Goal: Information Seeking & Learning: Compare options

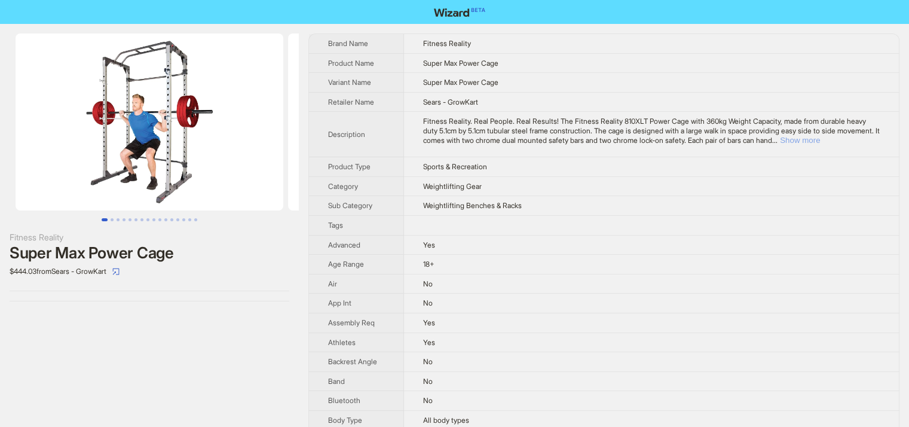
click at [820, 145] on button "Show more" at bounding box center [800, 140] width 40 height 9
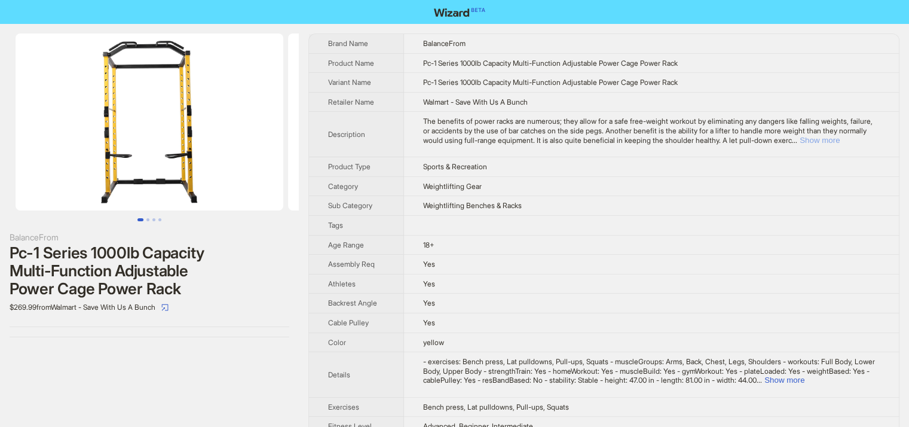
click at [839, 145] on button "Show more" at bounding box center [819, 140] width 40 height 9
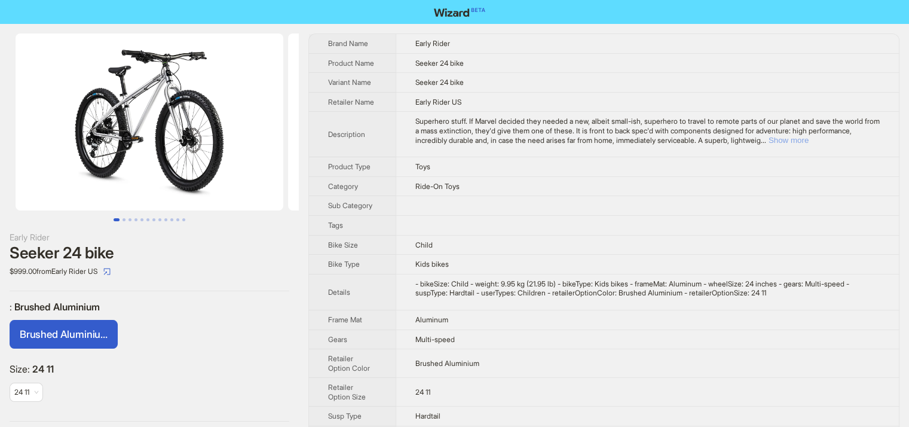
click at [808, 140] on button "Show more" at bounding box center [788, 140] width 40 height 9
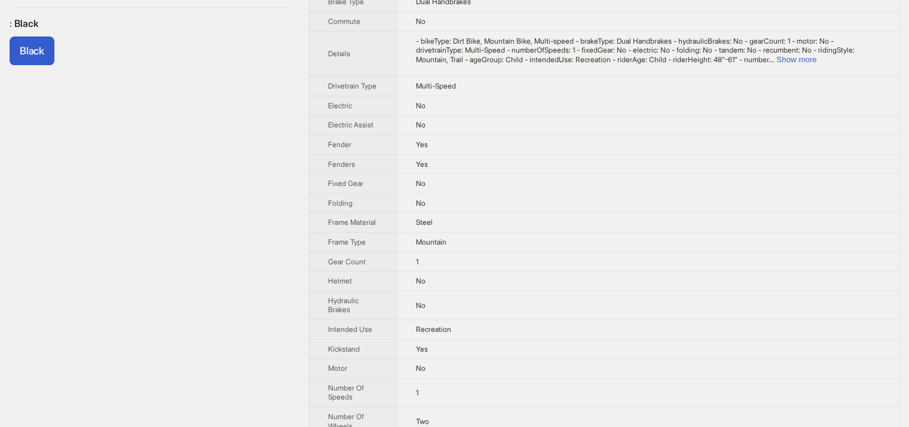
scroll to position [62, 0]
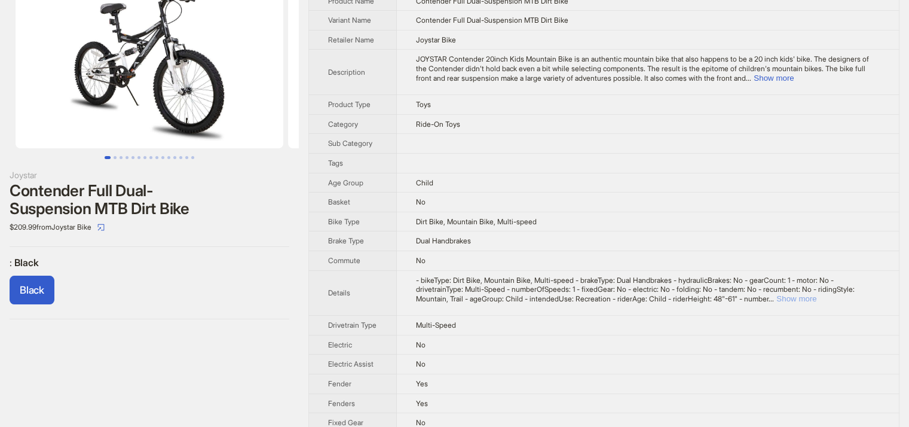
click at [816, 294] on button "Show more" at bounding box center [796, 298] width 40 height 9
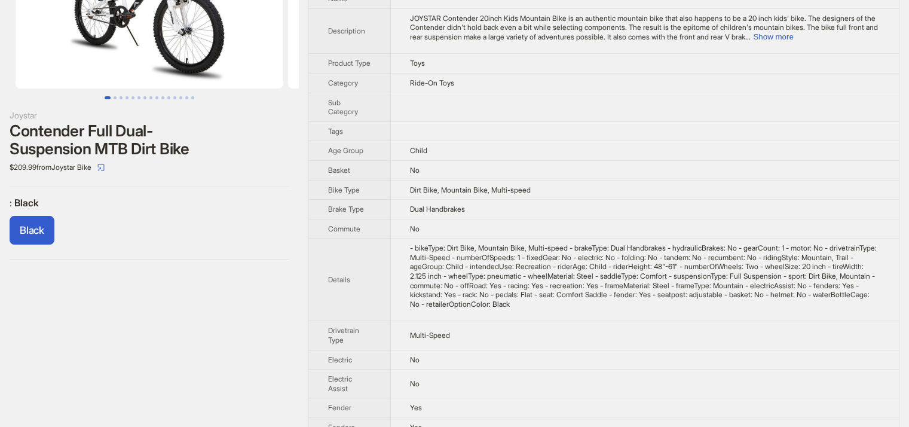
scroll to position [0, 0]
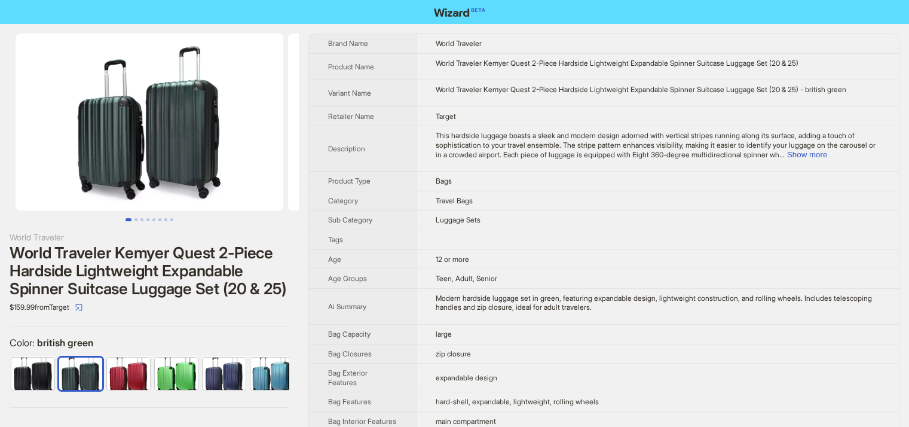
scroll to position [0, 30]
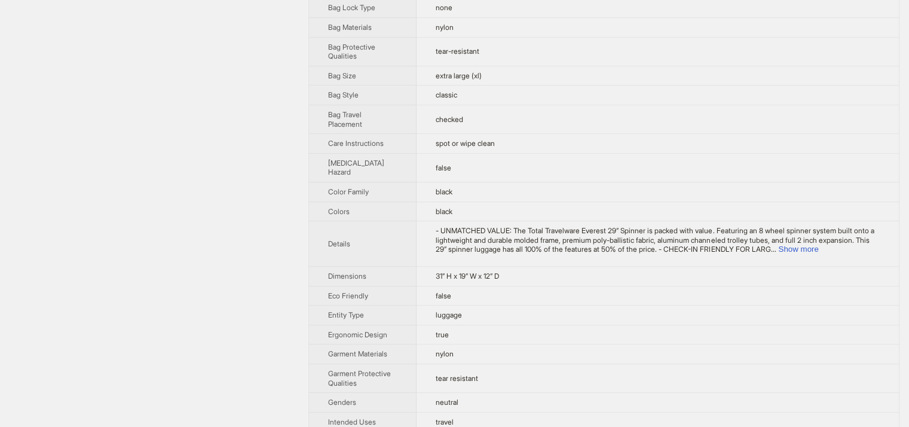
scroll to position [60, 0]
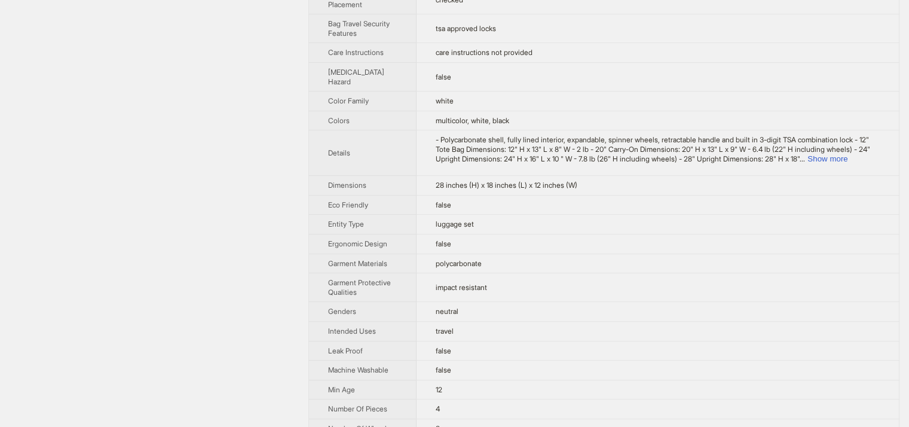
scroll to position [657, 0]
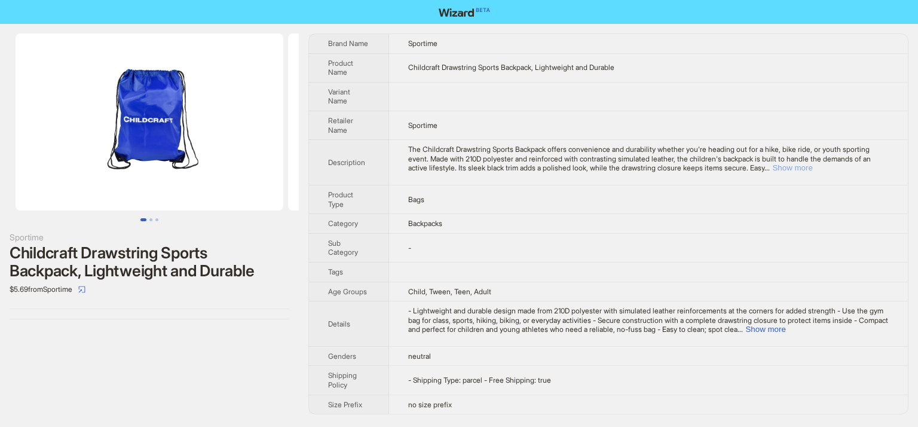
click at [812, 164] on button "Show more" at bounding box center [792, 167] width 40 height 9
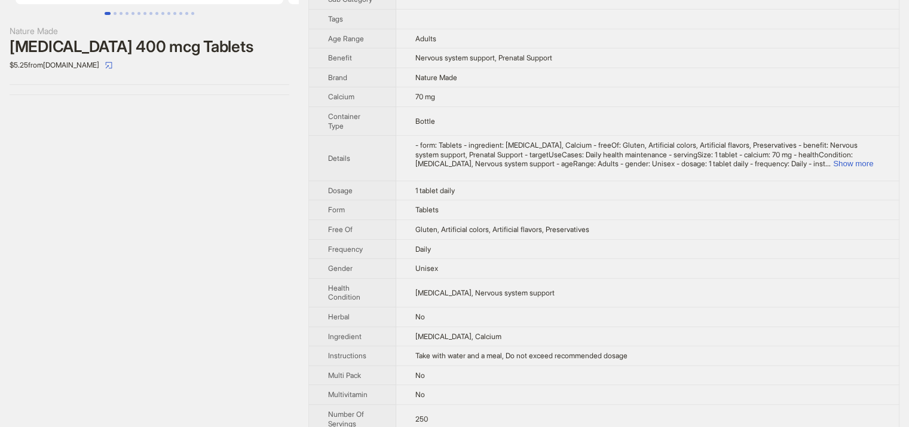
scroll to position [87, 0]
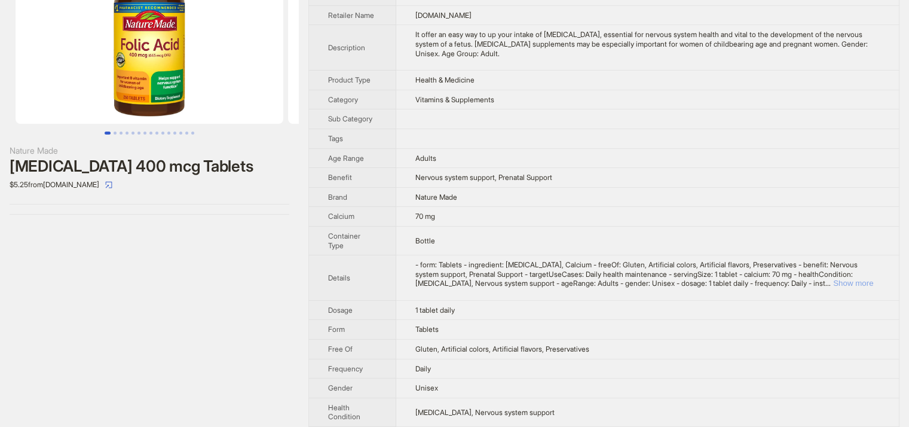
click at [865, 281] on button "Show more" at bounding box center [853, 282] width 40 height 9
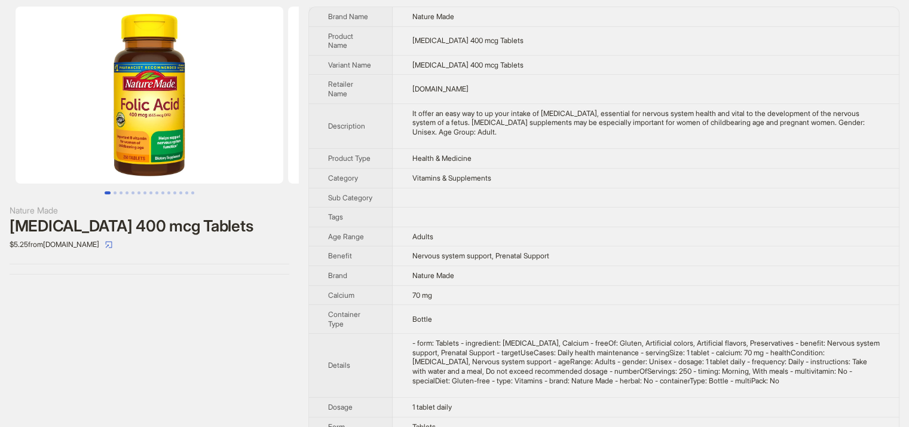
scroll to position [0, 0]
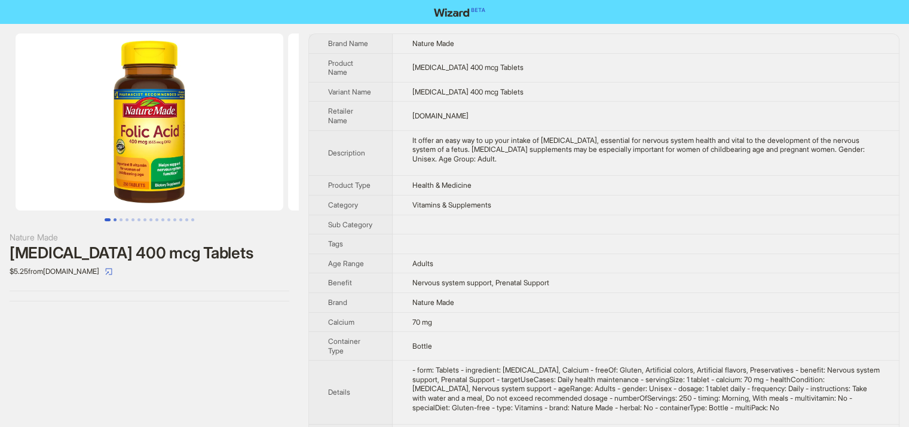
click at [114, 218] on button "Go to slide 2" at bounding box center [115, 219] width 3 height 3
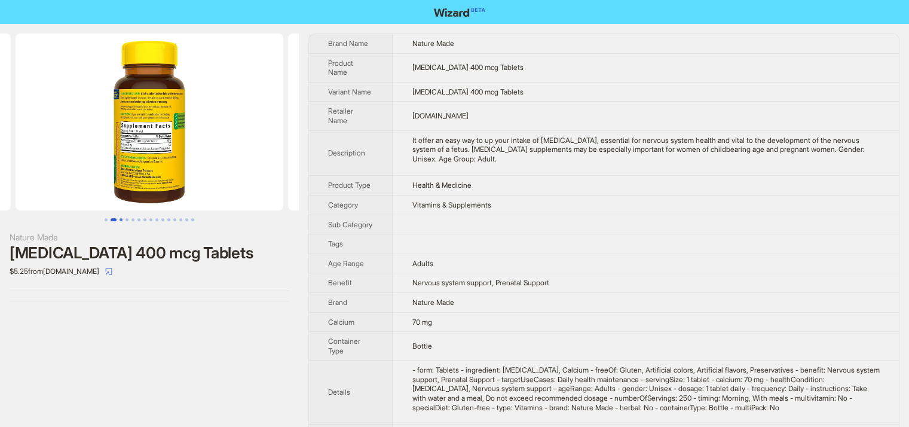
click at [120, 219] on button "Go to slide 3" at bounding box center [120, 219] width 3 height 3
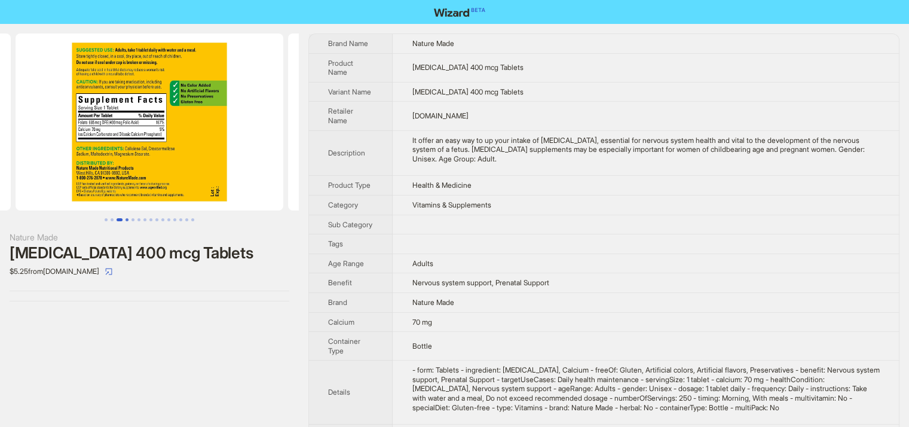
click at [125, 218] on button "Go to slide 4" at bounding box center [126, 219] width 3 height 3
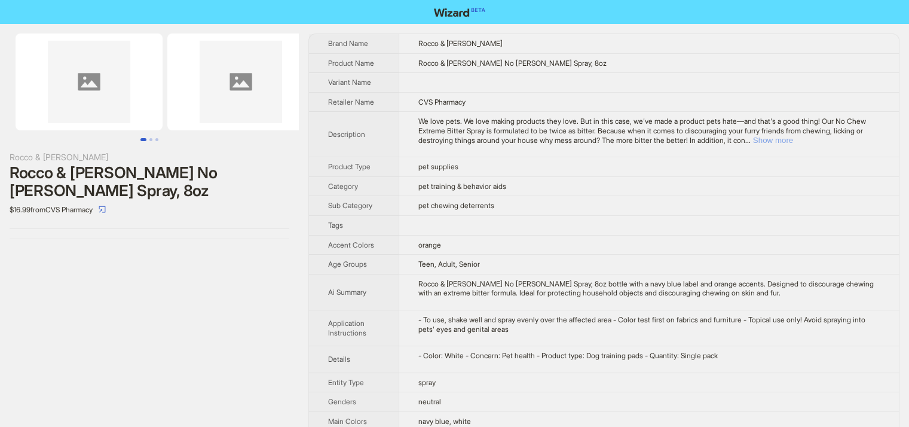
click at [793, 136] on button "Show more" at bounding box center [773, 140] width 40 height 9
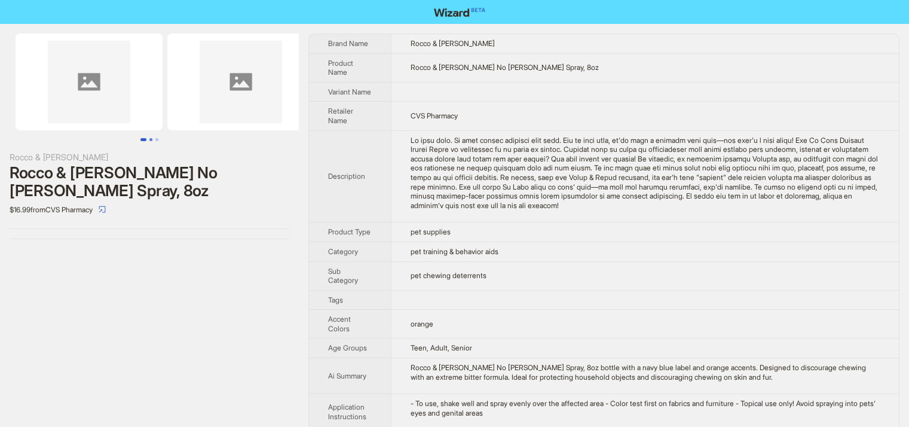
click at [152, 138] on button "Go to slide 2" at bounding box center [150, 139] width 3 height 3
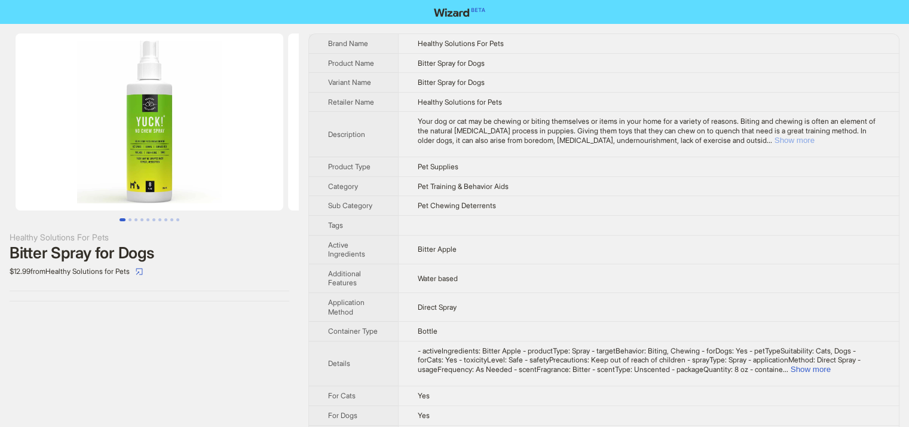
click at [814, 139] on button "Show more" at bounding box center [794, 140] width 40 height 9
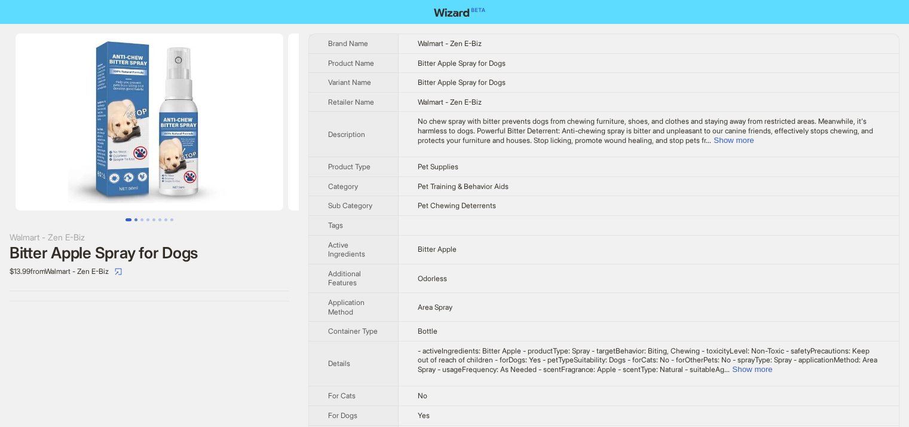
click at [134, 220] on button "Go to slide 2" at bounding box center [135, 219] width 3 height 3
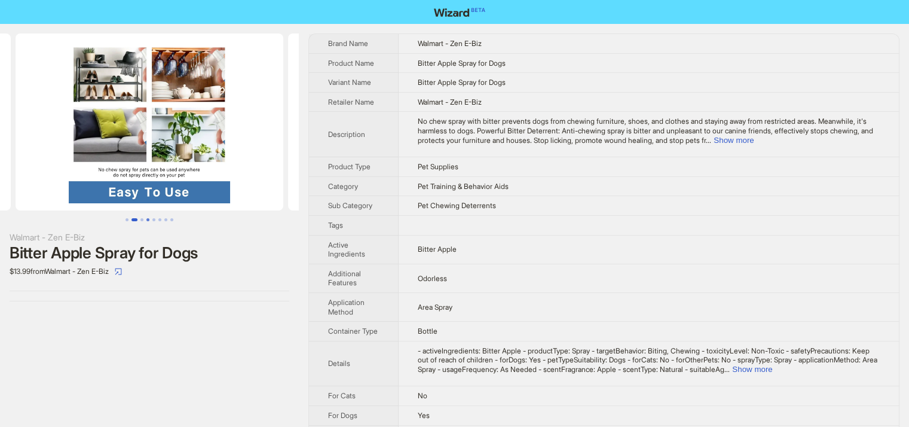
click at [146, 218] on button "Go to slide 4" at bounding box center [147, 219] width 3 height 3
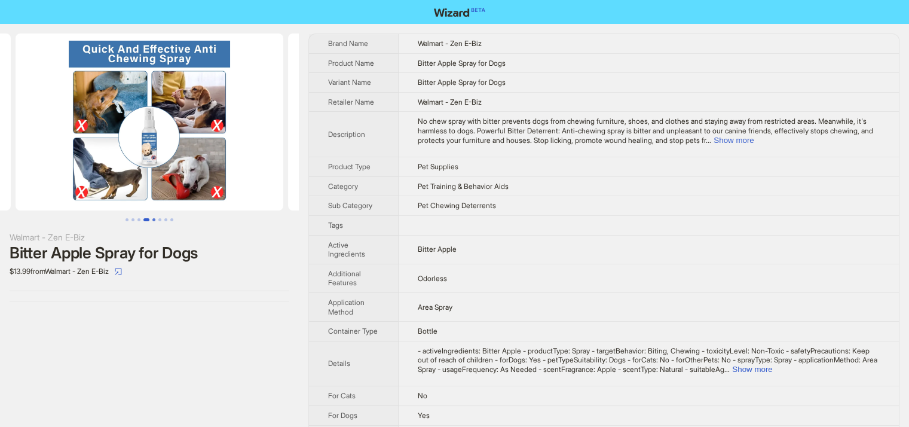
click at [152, 219] on button "Go to slide 5" at bounding box center [153, 219] width 3 height 3
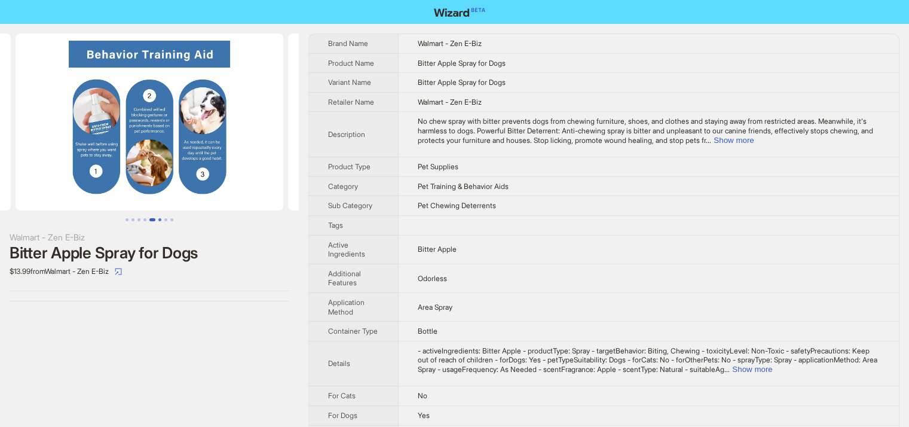
click at [160, 218] on button "Go to slide 6" at bounding box center [159, 219] width 3 height 3
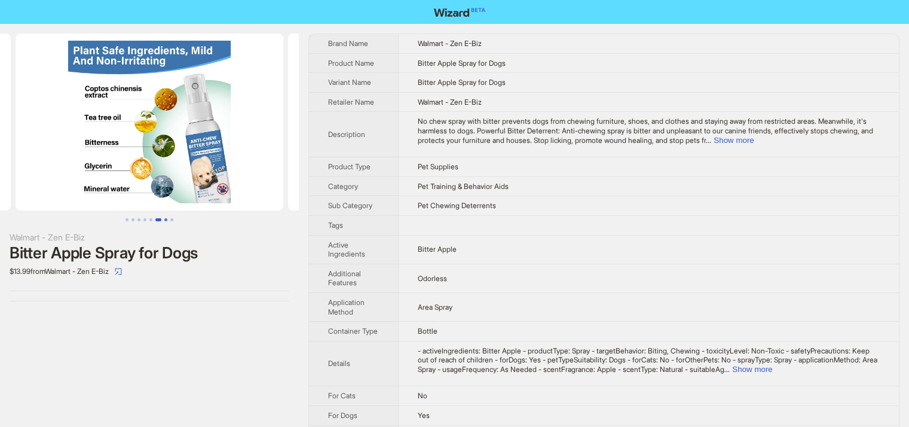
click at [165, 219] on button "Go to slide 7" at bounding box center [165, 219] width 3 height 3
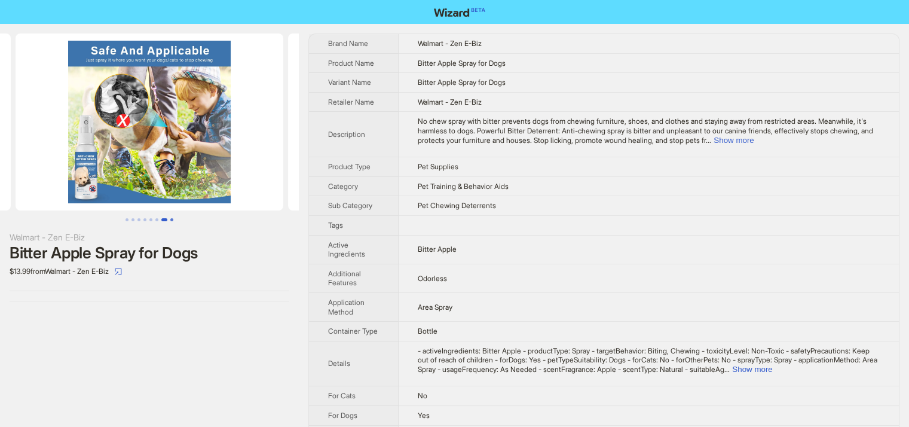
click at [171, 220] on button "Go to slide 8" at bounding box center [171, 219] width 3 height 3
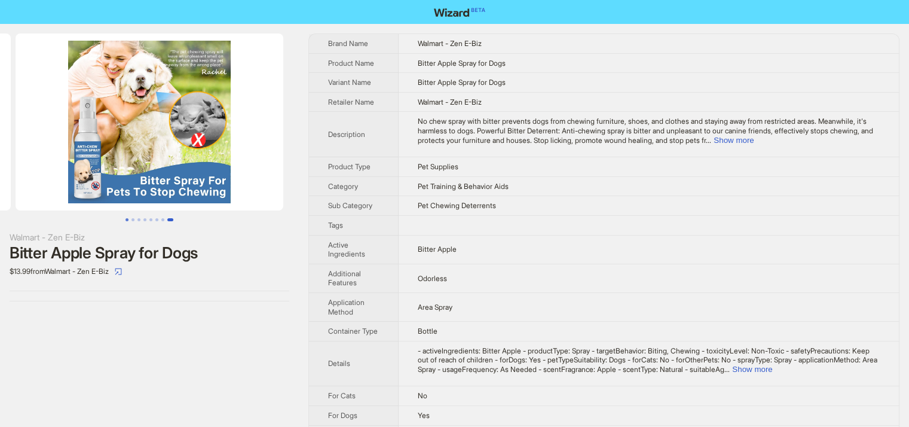
click at [125, 220] on button "Go to slide 1" at bounding box center [126, 219] width 3 height 3
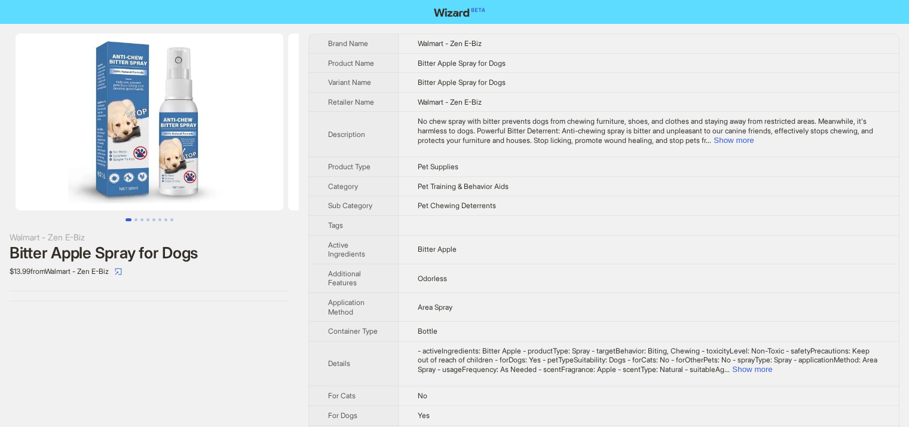
click at [173, 152] on img at bounding box center [150, 121] width 268 height 177
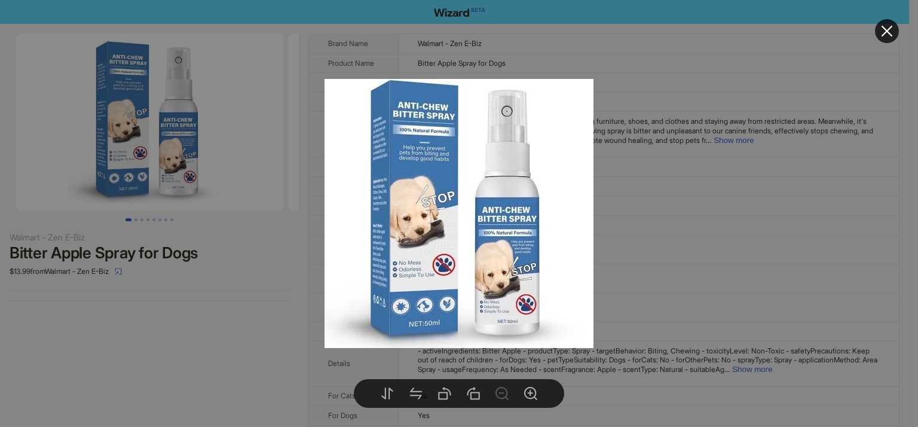
click at [888, 26] on icon "close" at bounding box center [886, 31] width 14 height 14
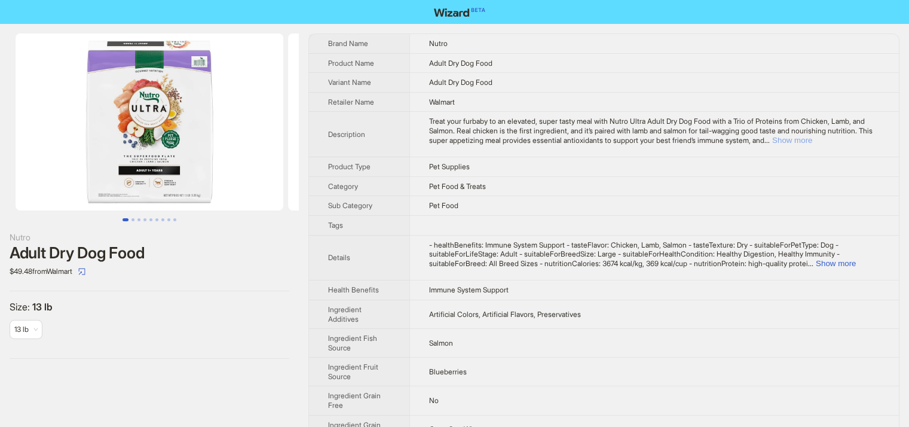
click at [812, 140] on button "Show more" at bounding box center [792, 140] width 40 height 9
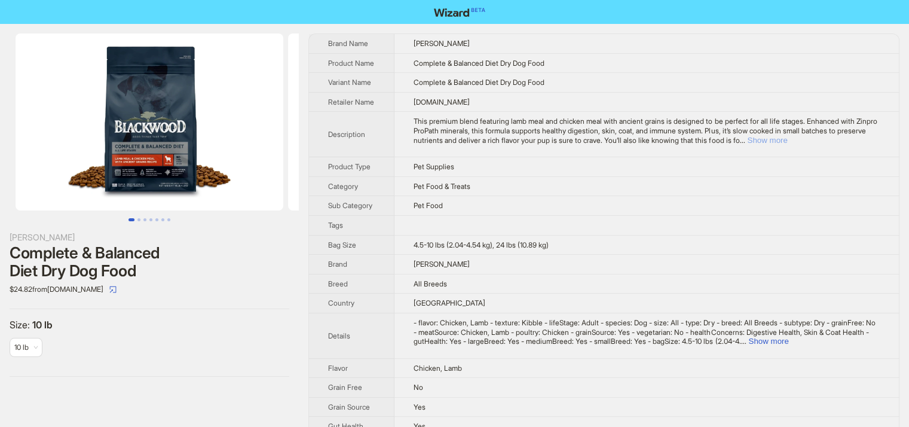
click at [787, 143] on button "Show more" at bounding box center [767, 140] width 40 height 9
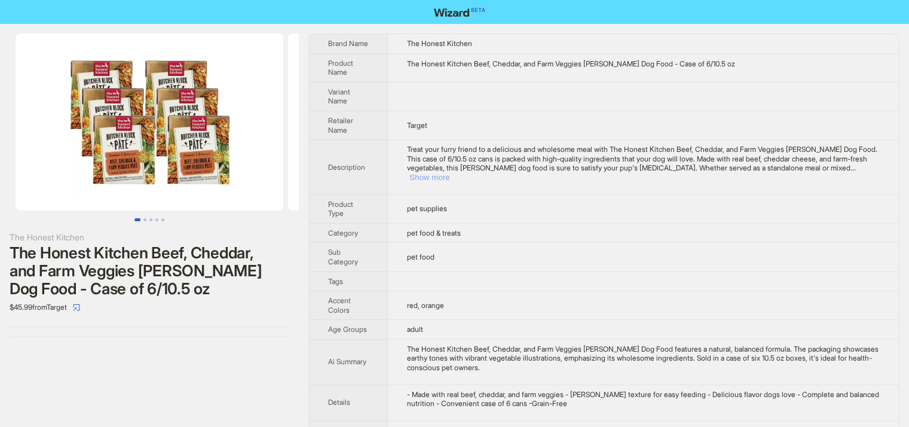
click at [449, 173] on button "Show more" at bounding box center [429, 177] width 40 height 9
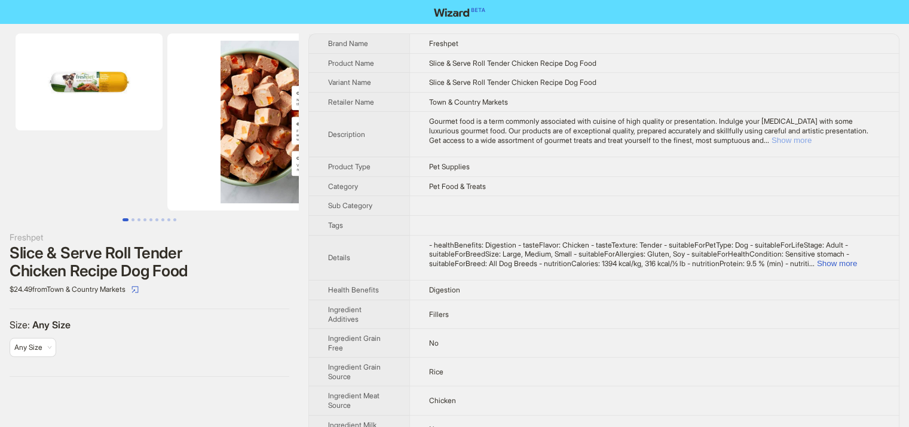
click at [811, 136] on button "Show more" at bounding box center [791, 140] width 40 height 9
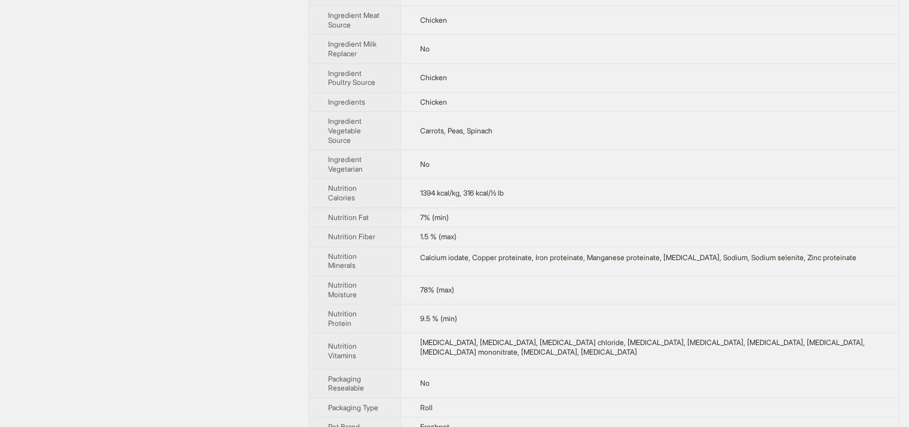
scroll to position [289, 0]
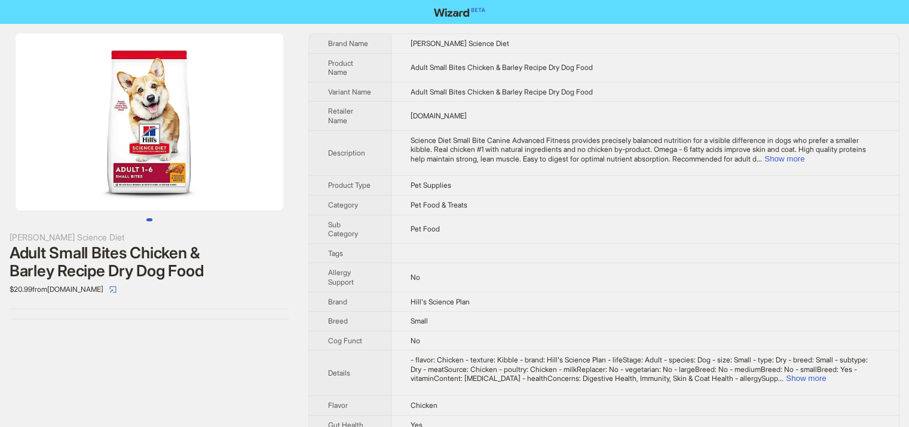
click at [161, 158] on img at bounding box center [150, 121] width 268 height 177
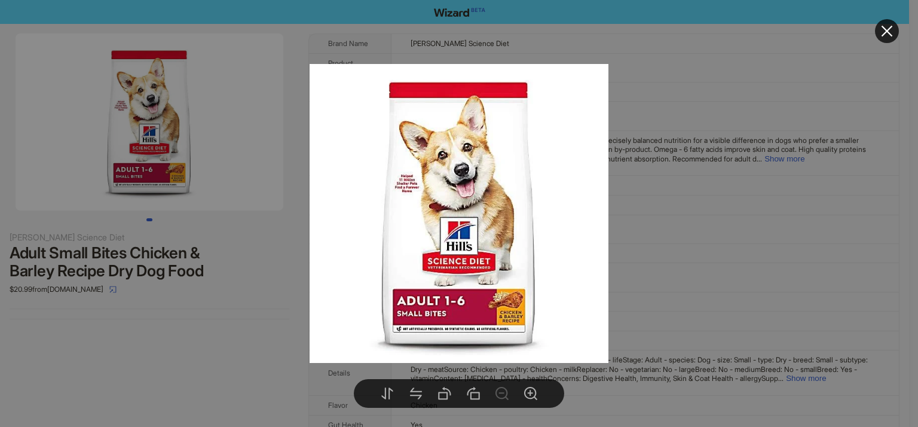
click at [886, 27] on icon "close" at bounding box center [886, 31] width 14 height 14
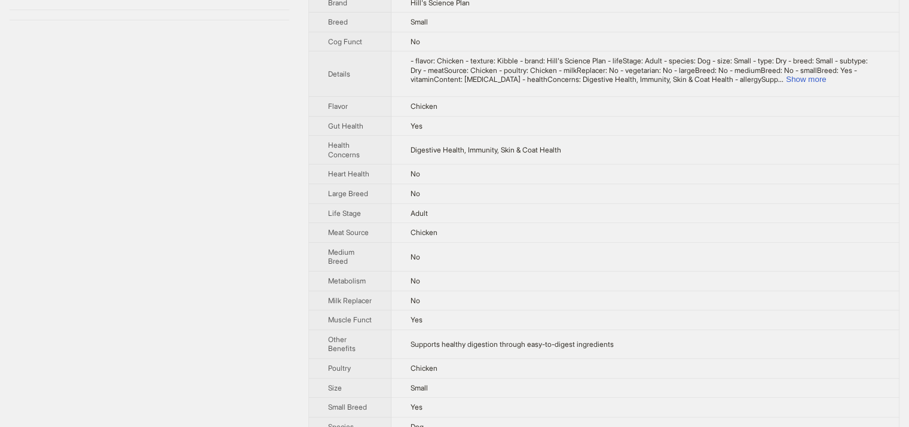
scroll to position [449, 0]
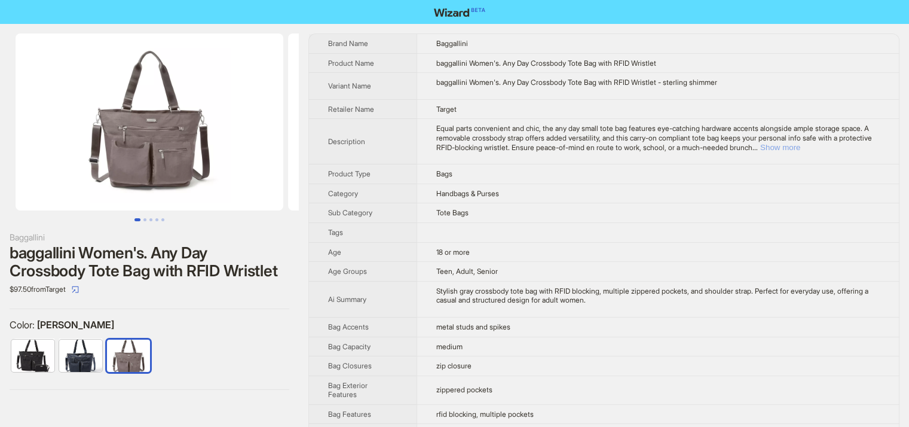
click at [800, 149] on button "Show more" at bounding box center [780, 147] width 40 height 9
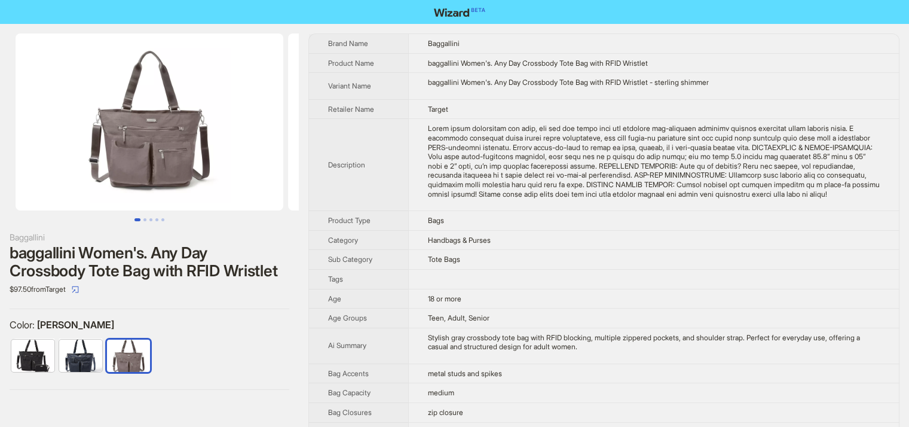
scroll to position [480, 0]
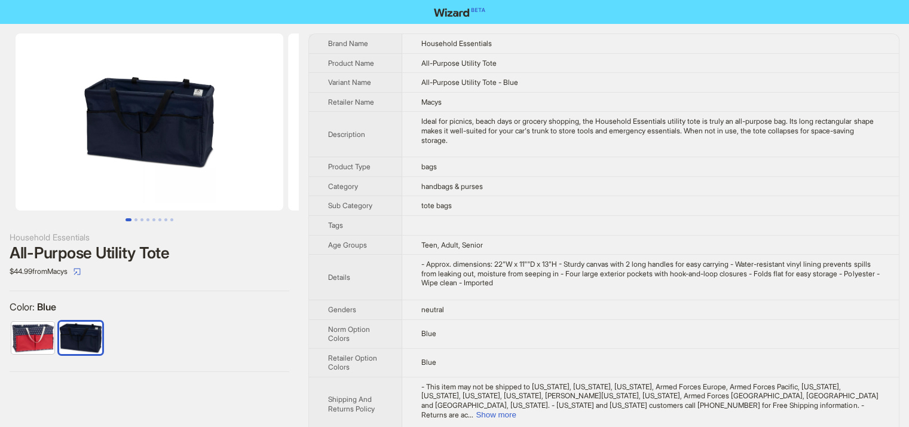
scroll to position [23, 0]
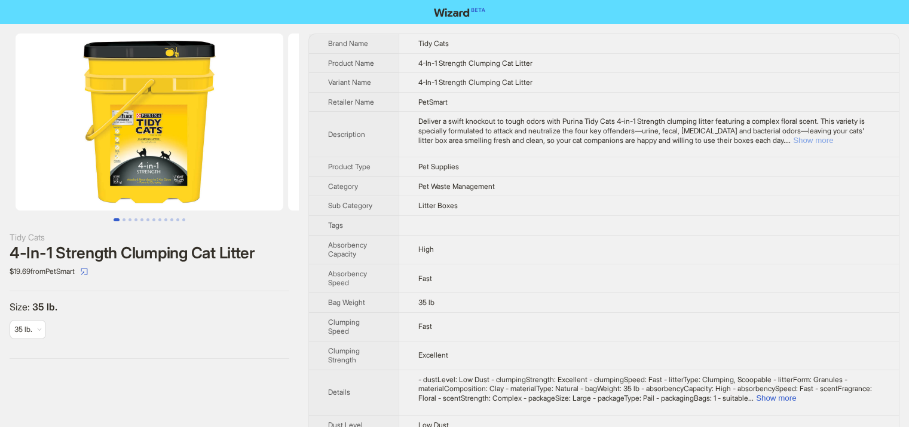
click at [833, 139] on button "Show more" at bounding box center [813, 140] width 40 height 9
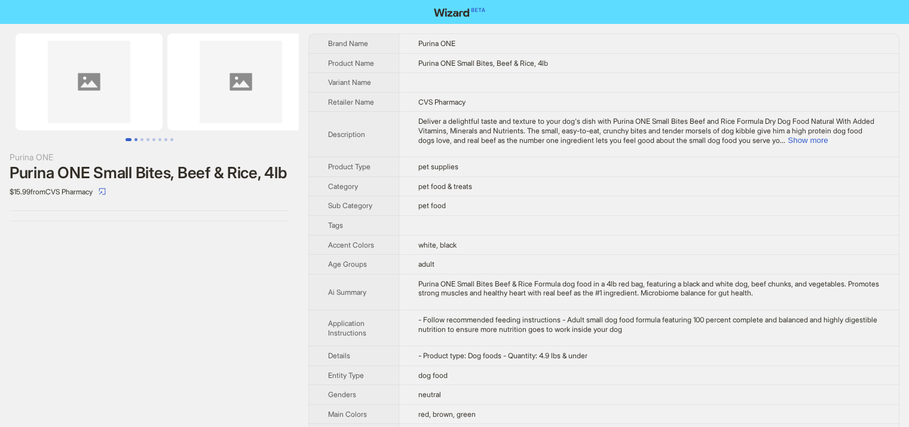
click at [136, 138] on button "Go to slide 2" at bounding box center [135, 139] width 3 height 3
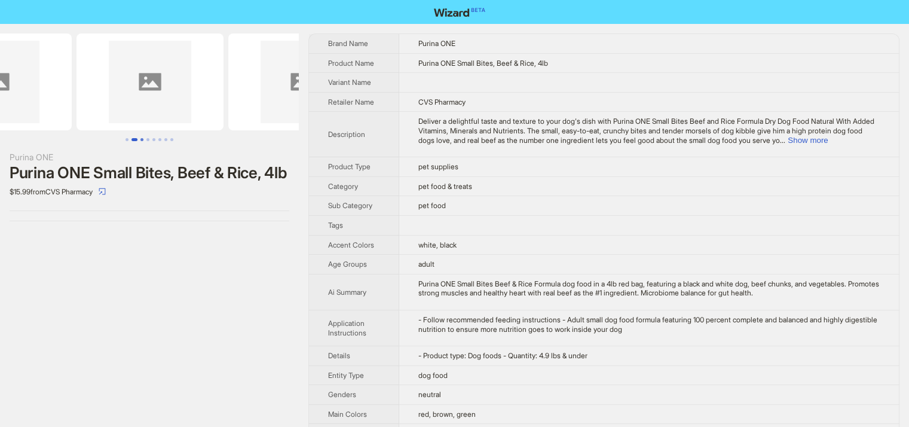
click at [140, 139] on button "Go to slide 3" at bounding box center [141, 139] width 3 height 3
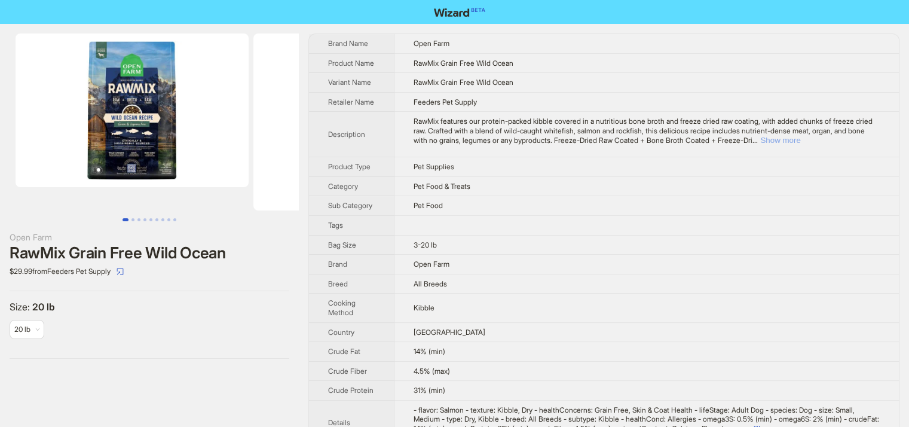
click at [800, 142] on button "Show more" at bounding box center [780, 140] width 40 height 9
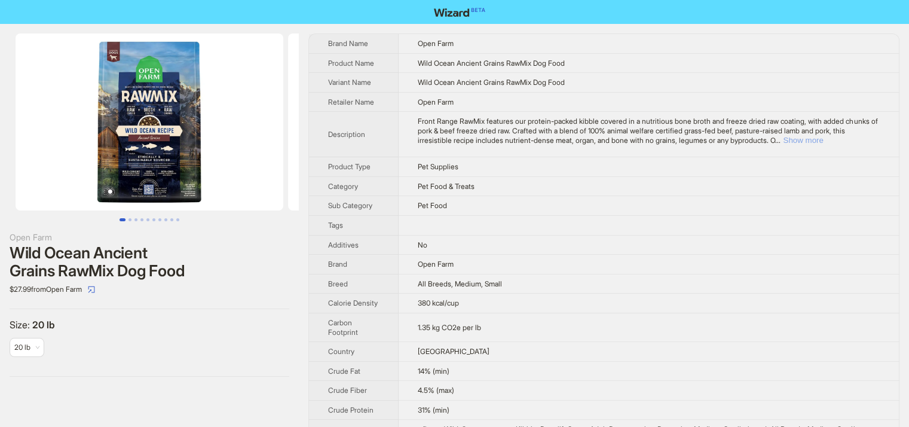
click at [823, 139] on button "Show more" at bounding box center [803, 140] width 40 height 9
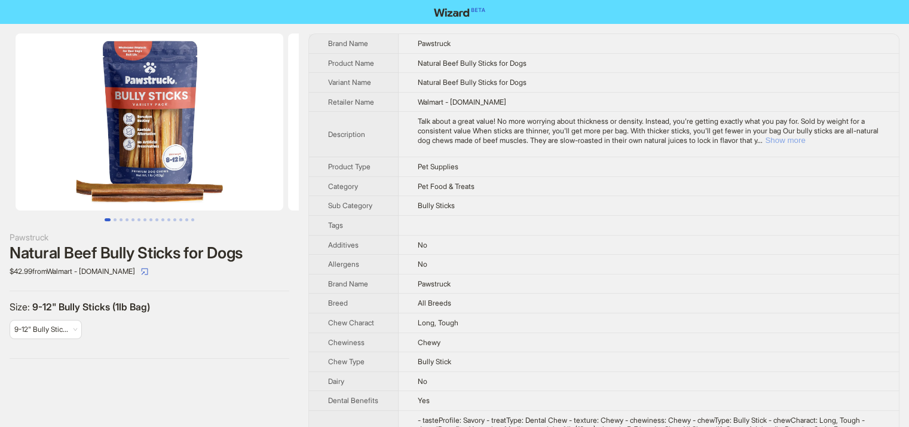
click at [805, 138] on button "Show more" at bounding box center [785, 140] width 40 height 9
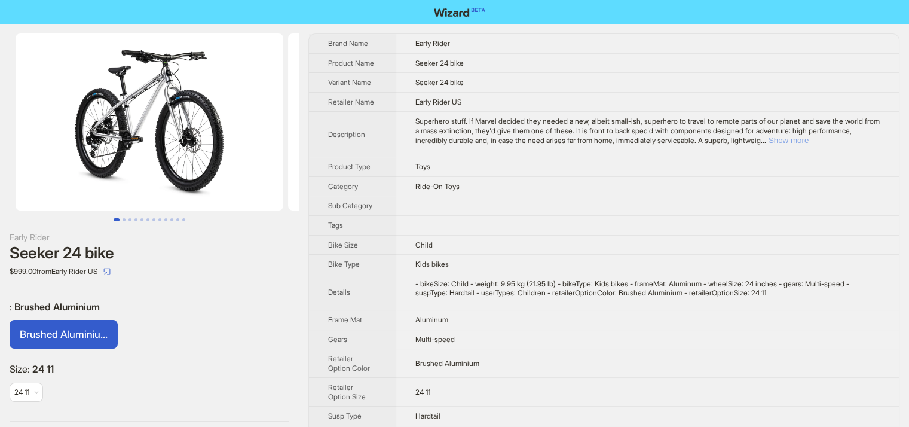
click at [808, 138] on button "Show more" at bounding box center [788, 140] width 40 height 9
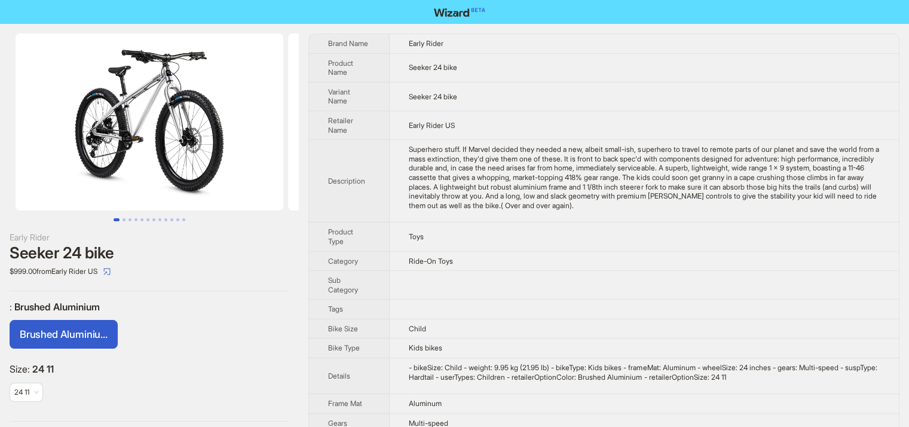
scroll to position [149, 0]
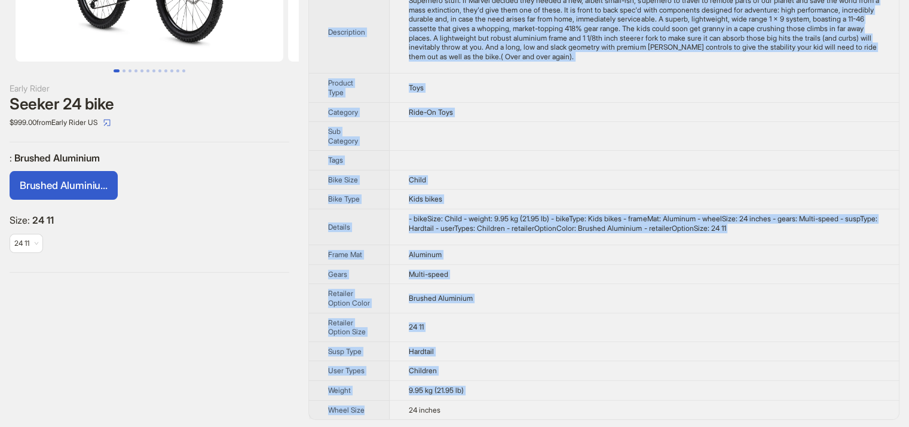
drag, startPoint x: 406, startPoint y: 407, endPoint x: 502, endPoint y: 420, distance: 96.5
click at [502, 420] on div "Early Rider Seeker 24 bike $999.00 from Early Rider US : Brushed Aluminium Brus…" at bounding box center [454, 152] width 909 height 554
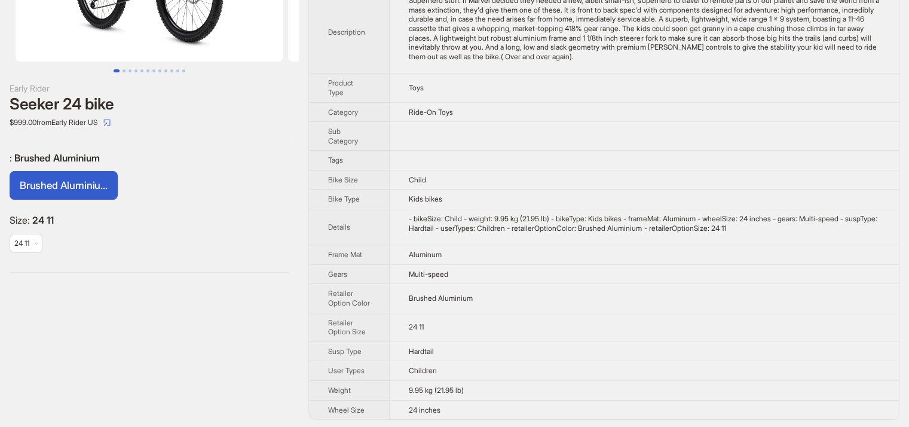
click at [459, 412] on td "24 inches" at bounding box center [644, 409] width 509 height 19
drag, startPoint x: 452, startPoint y: 410, endPoint x: 363, endPoint y: 410, distance: 89.6
click at [363, 410] on tr "Wheel Size 24 inches" at bounding box center [604, 409] width 590 height 19
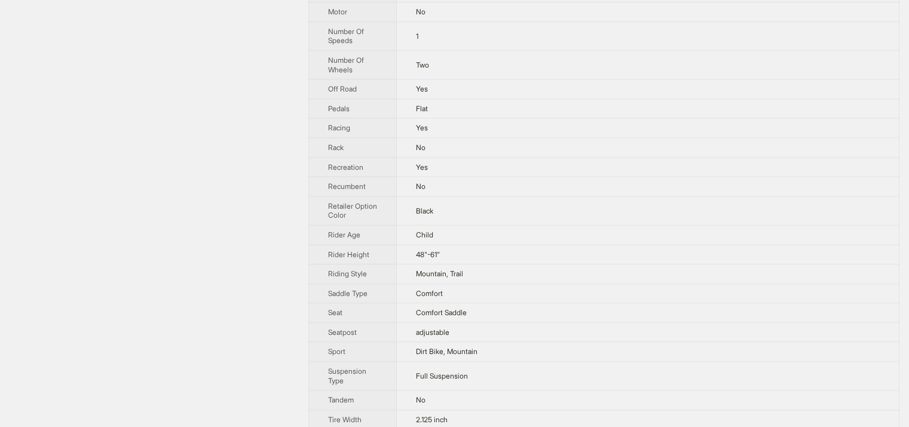
scroll to position [779, 0]
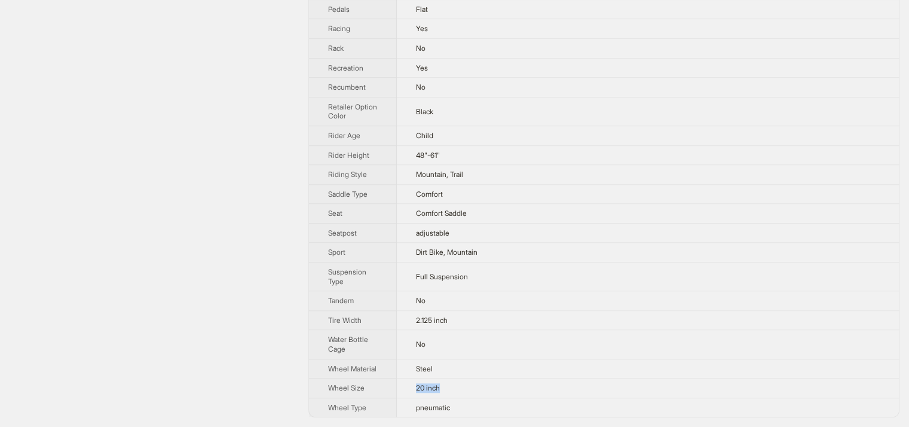
drag, startPoint x: 415, startPoint y: 390, endPoint x: 449, endPoint y: 382, distance: 34.3
click at [449, 382] on td "20 inch" at bounding box center [648, 388] width 502 height 20
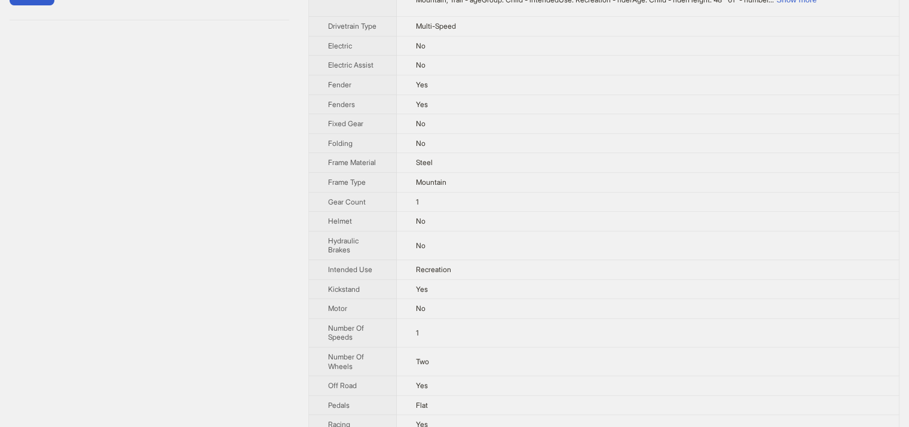
scroll to position [241, 0]
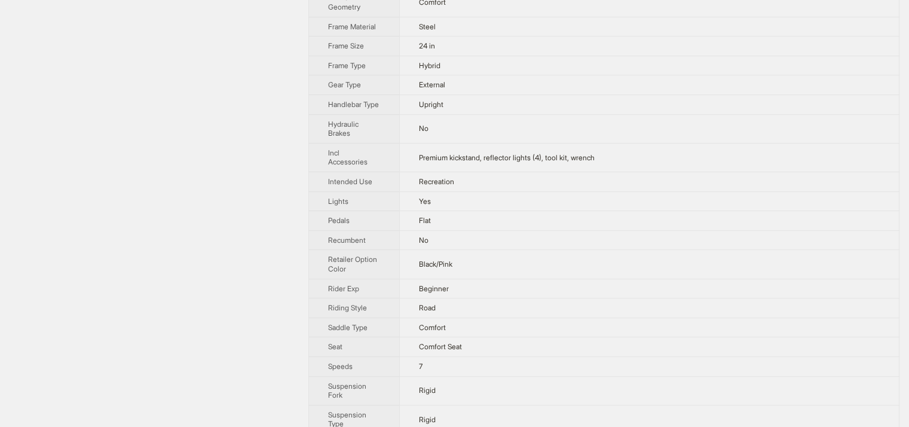
scroll to position [537, 0]
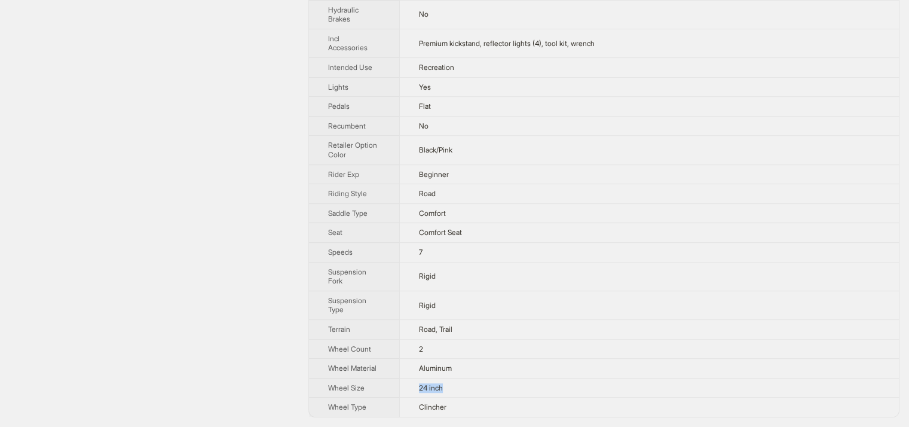
drag, startPoint x: 421, startPoint y: 388, endPoint x: 447, endPoint y: 385, distance: 27.0
click at [447, 385] on td "24 inch" at bounding box center [648, 388] width 499 height 20
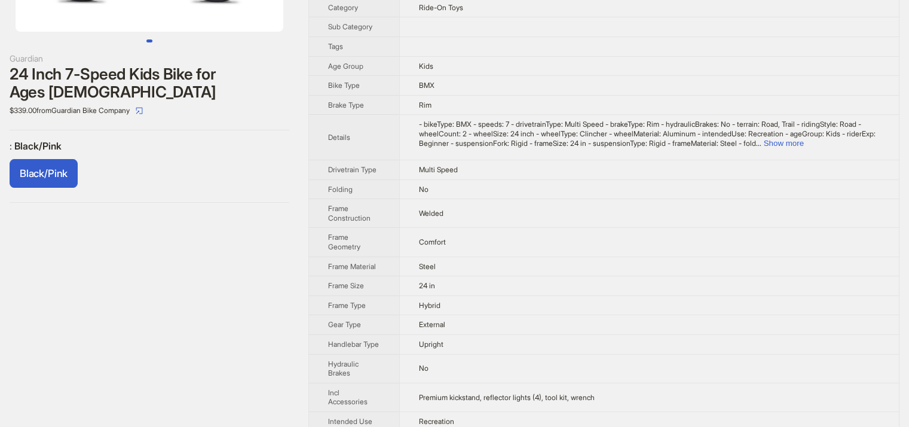
scroll to position [119, 0]
